Goal: Task Accomplishment & Management: Manage account settings

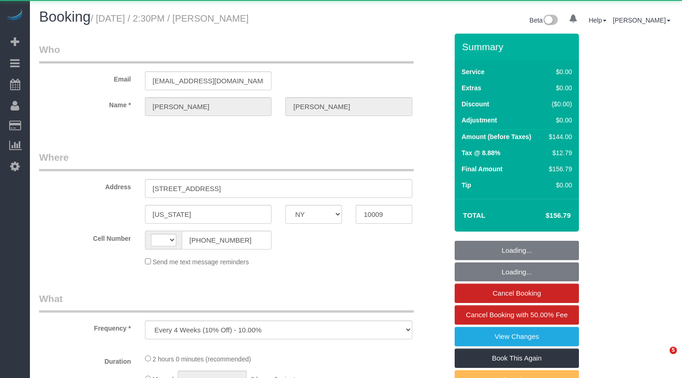
select select "NY"
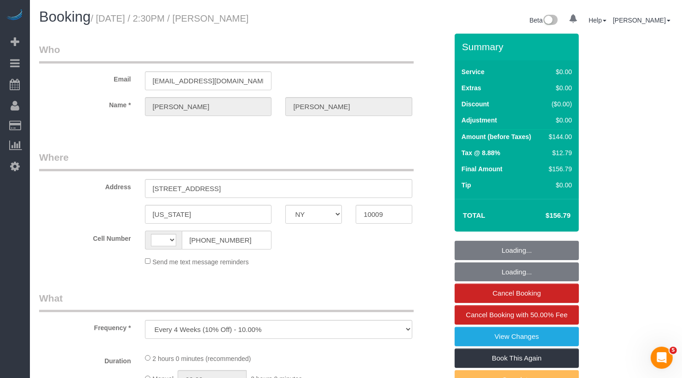
select select "string:[GEOGRAPHIC_DATA]"
select select "string:stripe-pm_1Rvgvv4VGloSiKo7wtwlqj9a"
select select "1"
select select "number:60"
select select "number:72"
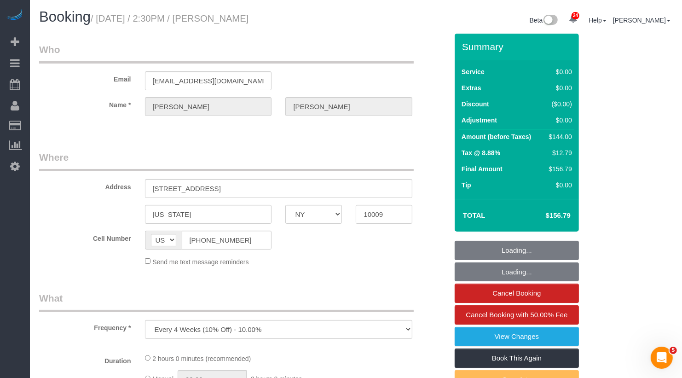
select select "number:15"
select select "number:5"
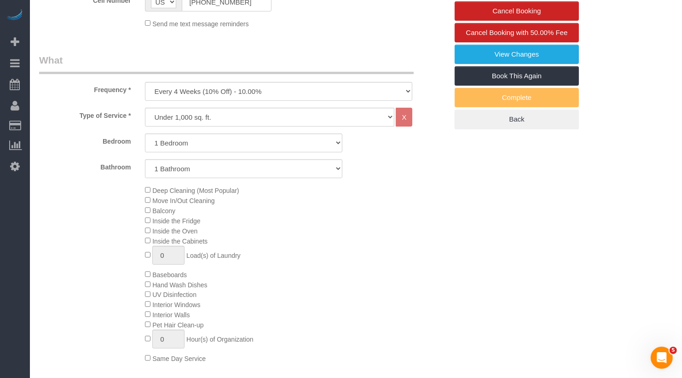
select select "object:1511"
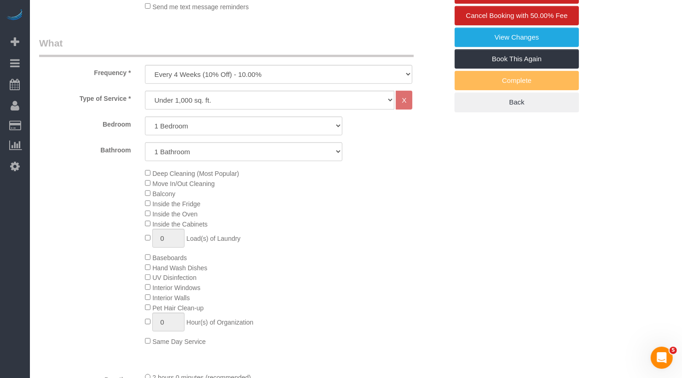
select select "1"
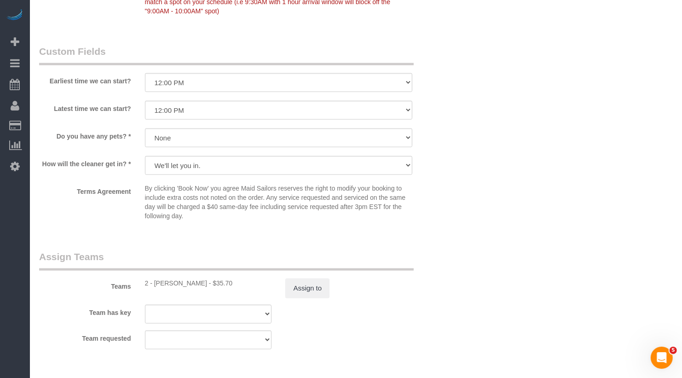
scroll to position [1308, 0]
